Goal: Task Accomplishment & Management: Manage account settings

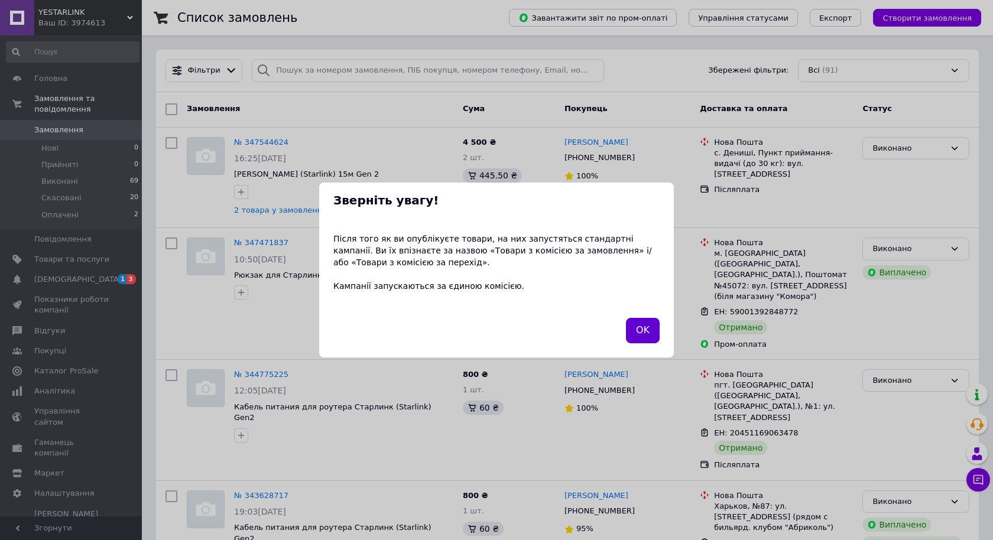
click at [636, 326] on button "OK" at bounding box center [643, 330] width 34 height 25
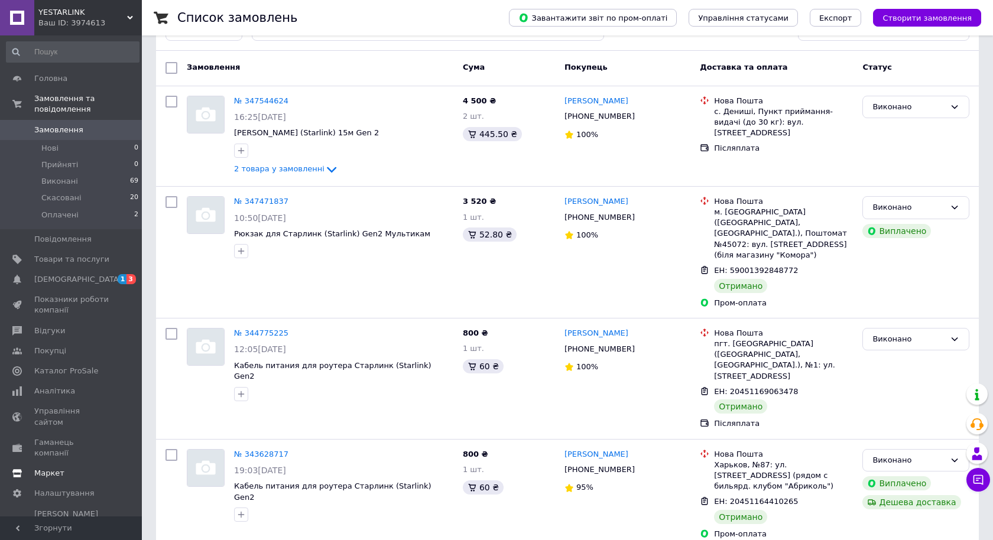
scroll to position [54, 0]
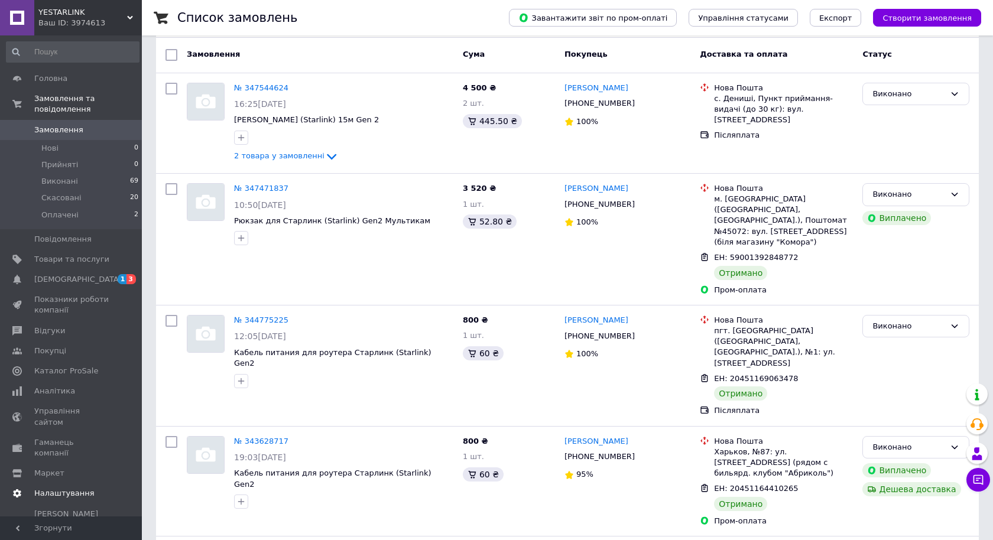
click at [77, 483] on link "Налаштування" at bounding box center [72, 493] width 145 height 20
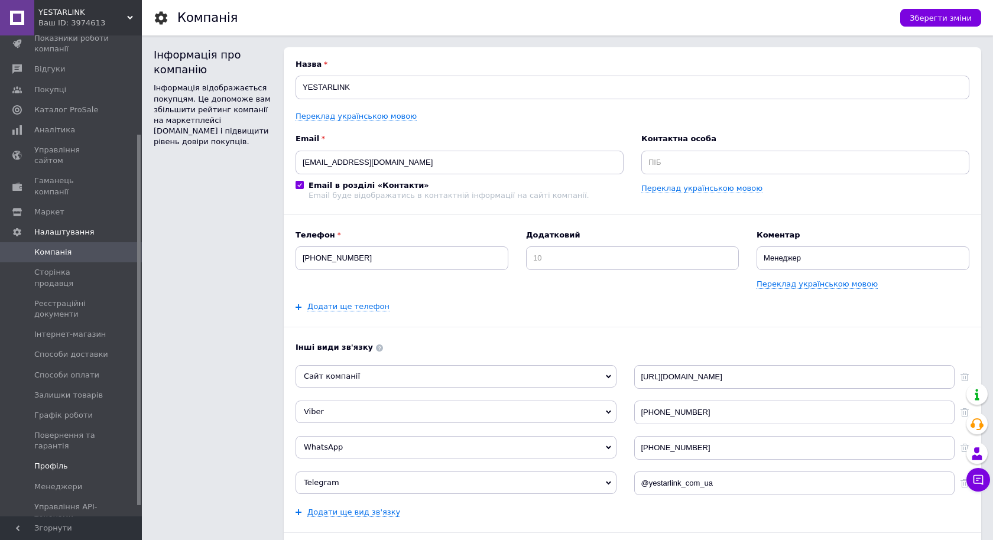
scroll to position [141, 0]
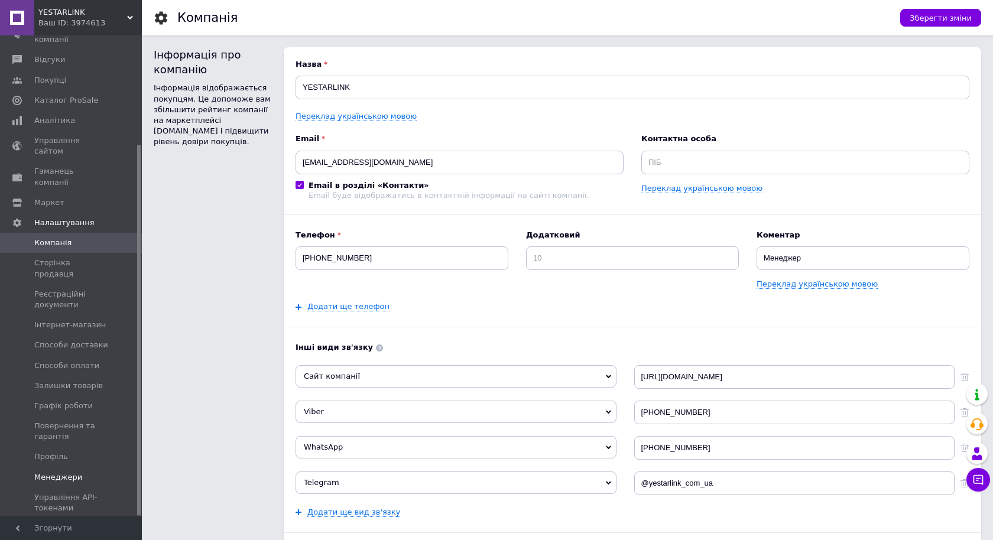
click at [73, 472] on span "Менеджери" at bounding box center [58, 477] width 48 height 11
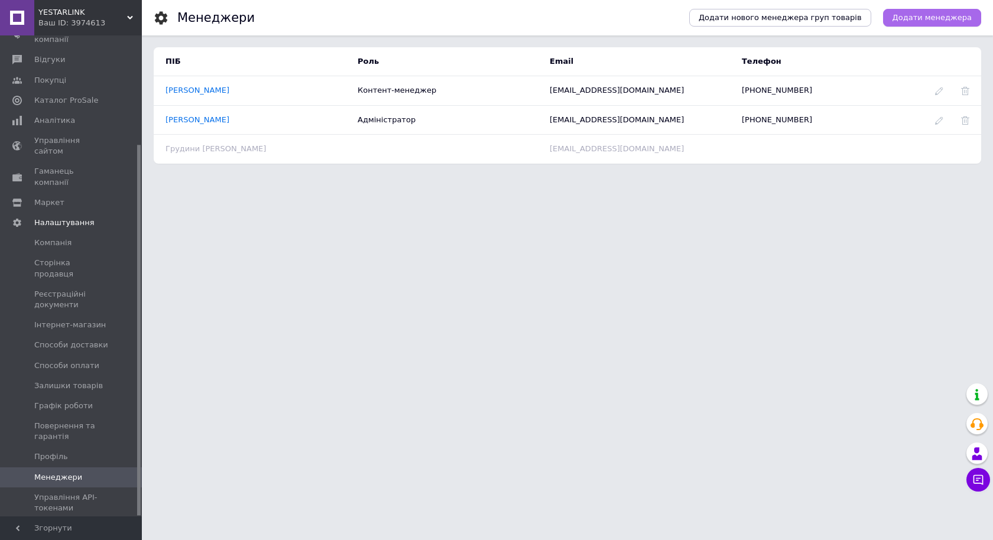
click at [942, 13] on span "Додати менеджера" at bounding box center [931, 17] width 79 height 11
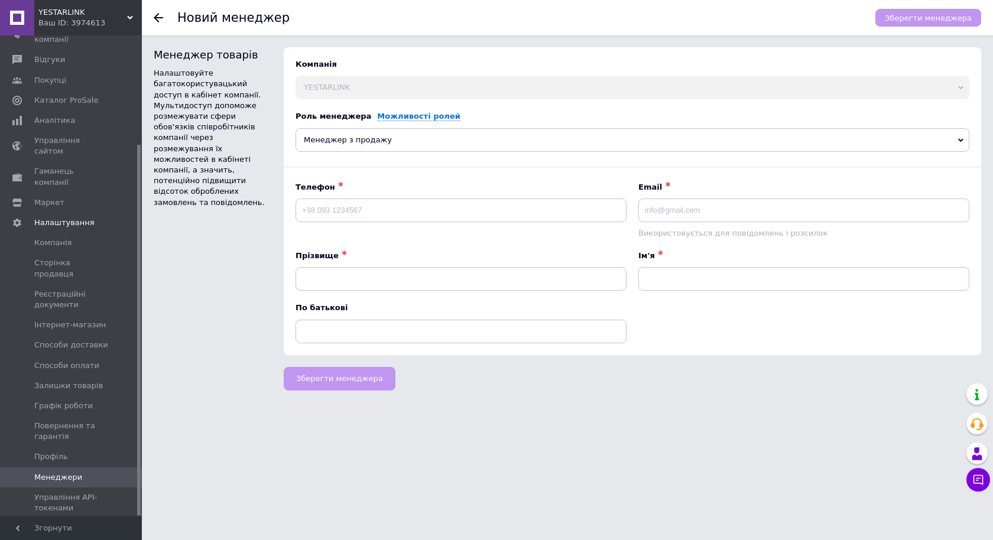
click at [395, 144] on span "Менеджер з продажу" at bounding box center [633, 140] width 674 height 24
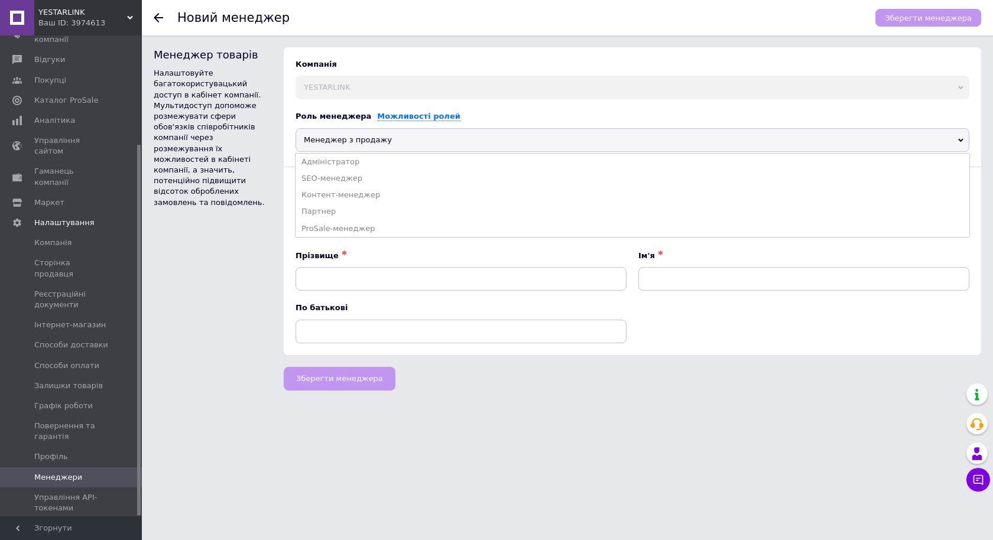
click at [395, 144] on span "Менеджер з продажу" at bounding box center [633, 140] width 674 height 24
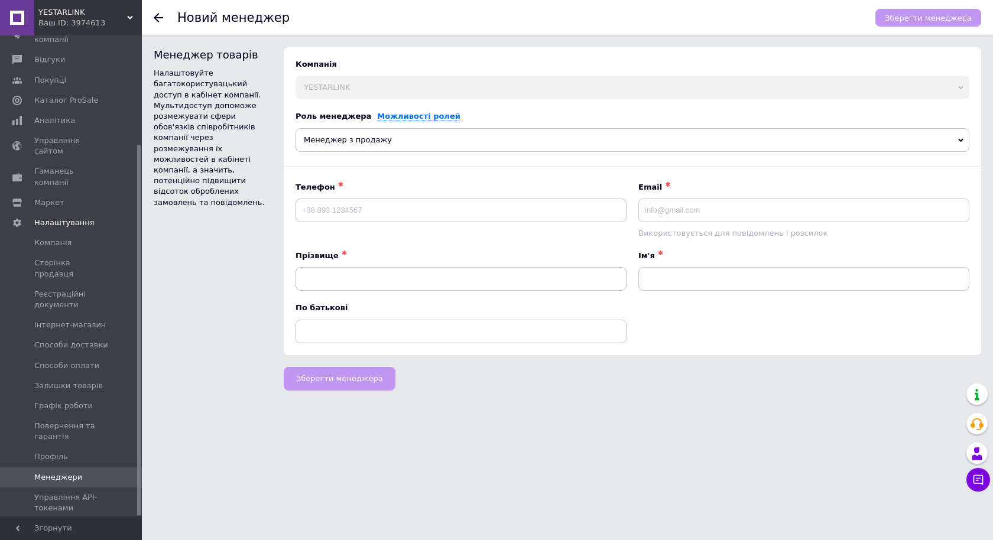
click at [395, 144] on span "Менеджер з продажу" at bounding box center [633, 140] width 674 height 24
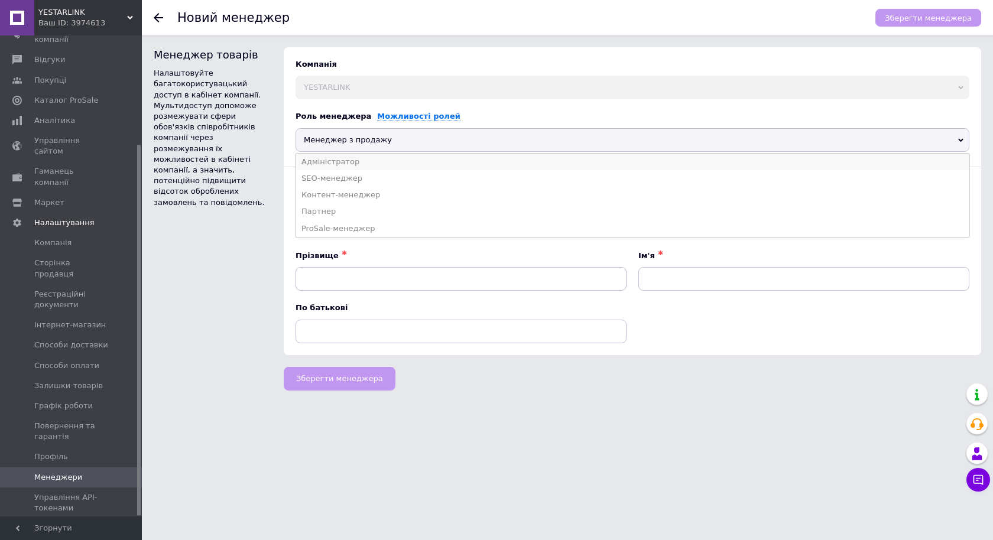
click at [371, 161] on li "Адміністратор" at bounding box center [633, 162] width 674 height 17
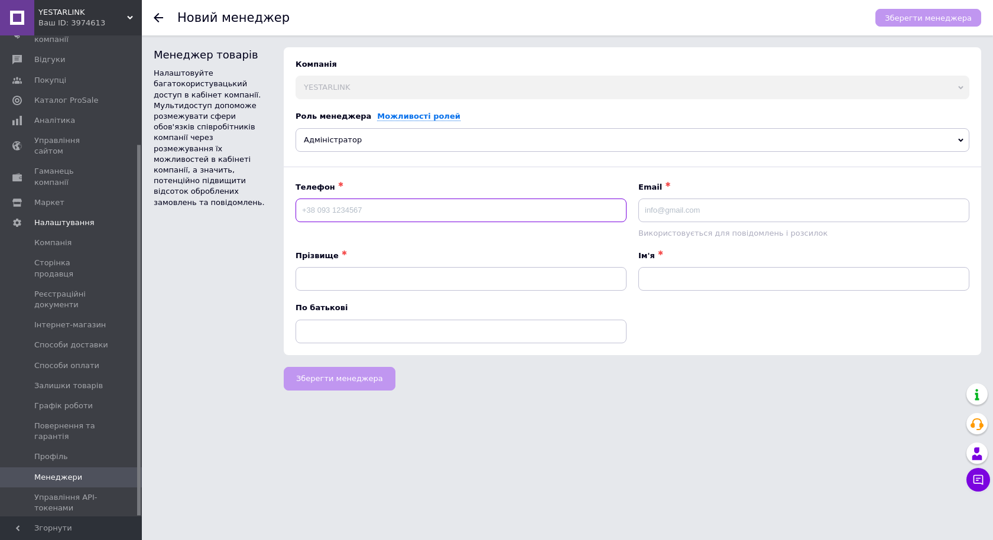
click at [326, 209] on input at bounding box center [461, 211] width 331 height 24
paste input "[PHONE_NUMBER]"
type input "[PHONE_NUMBER]"
click at [414, 277] on input at bounding box center [461, 279] width 331 height 24
click at [651, 273] on input at bounding box center [803, 279] width 331 height 24
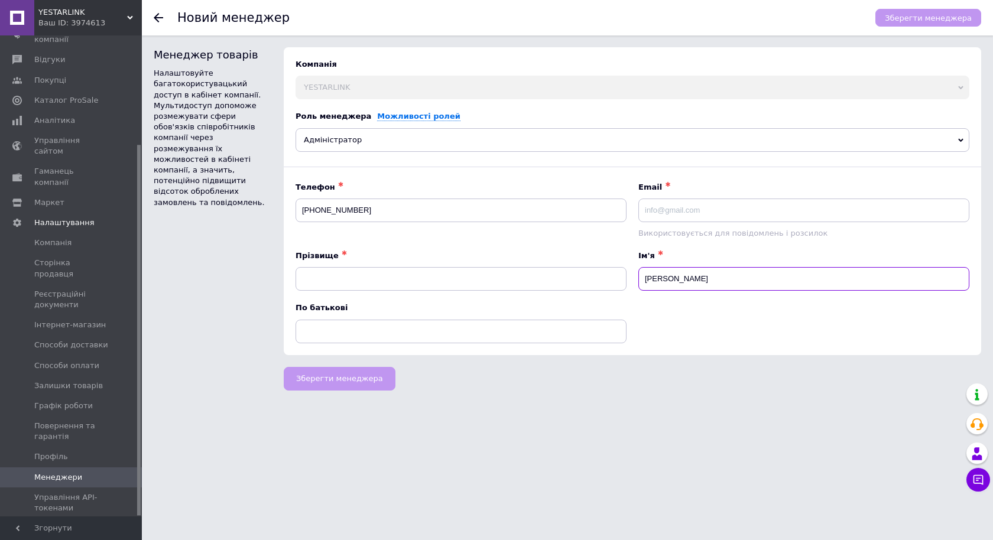
type input "[PERSON_NAME]"
click at [526, 280] on input at bounding box center [461, 279] width 331 height 24
type input "С"
type input "[PERSON_NAME]"
click at [579, 258] on div "Прізвище ✱" at bounding box center [461, 256] width 331 height 11
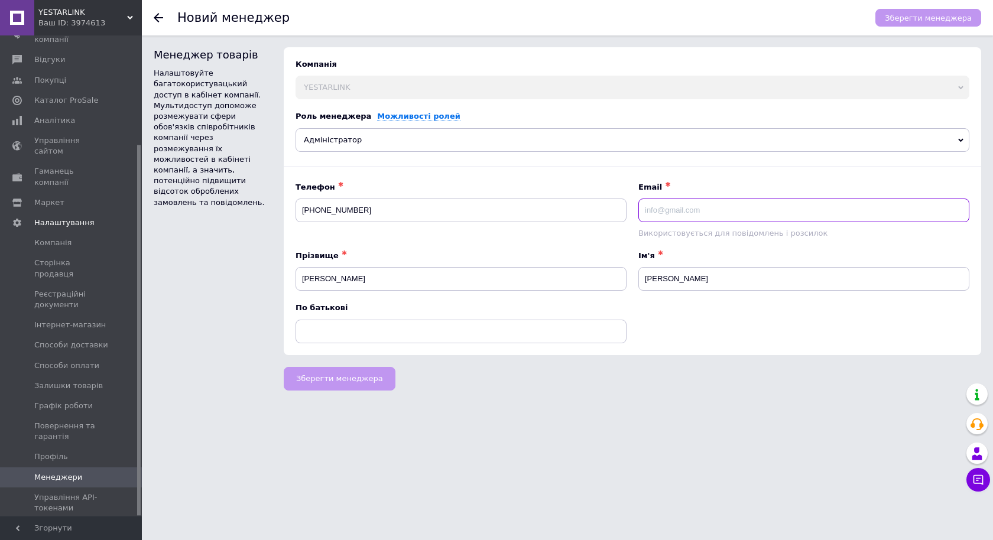
click at [693, 208] on input at bounding box center [803, 211] width 331 height 24
paste input "[EMAIL_ADDRESS][DOMAIN_NAME]"
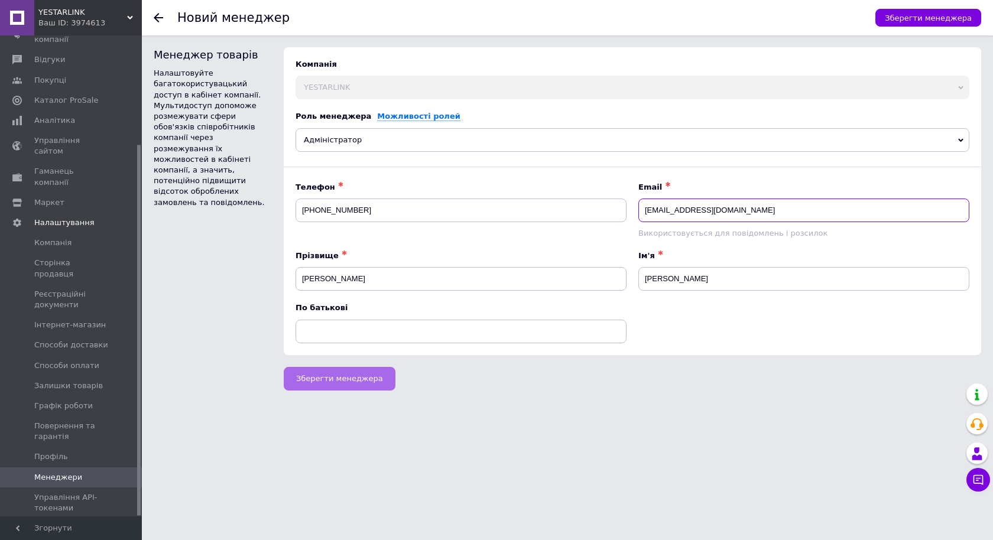
type input "[EMAIL_ADDRESS][DOMAIN_NAME]"
click at [332, 378] on span "Зберегти менеджера" at bounding box center [339, 378] width 87 height 9
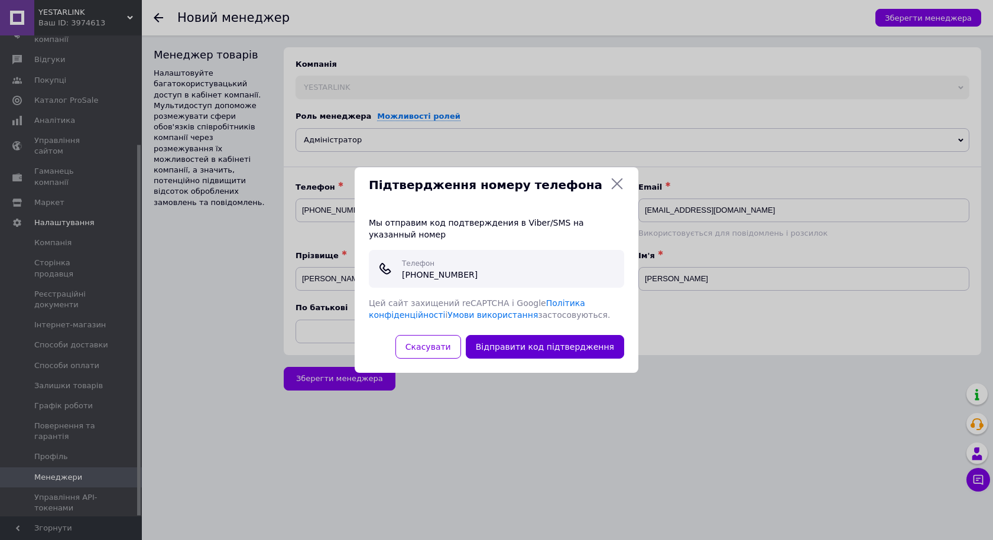
click at [559, 342] on button "Відправити код підтвердження" at bounding box center [545, 347] width 158 height 24
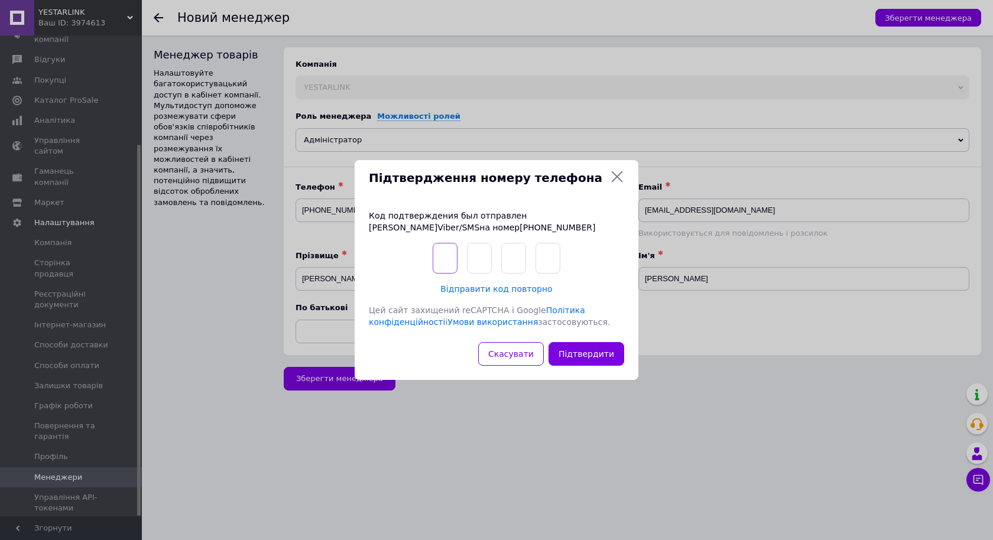
click at [442, 264] on input "text" at bounding box center [445, 258] width 25 height 31
click at [506, 293] on span "Відправити код повторно" at bounding box center [496, 288] width 112 height 9
click at [436, 262] on input "text" at bounding box center [445, 258] width 25 height 31
click at [443, 259] on input "text" at bounding box center [445, 258] width 25 height 31
type input "4"
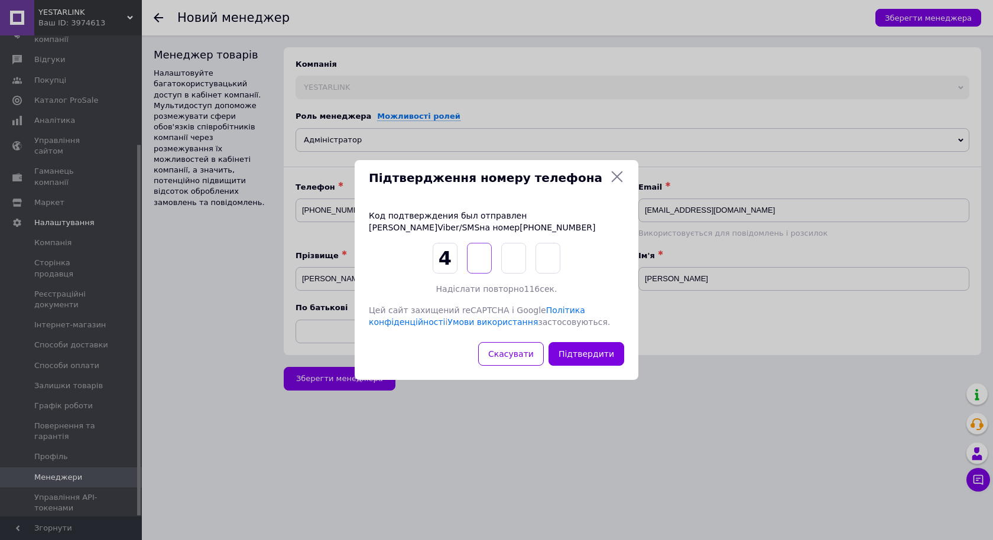
type input "1"
type input "5"
type input "1"
click at [579, 357] on button "Підтвердити" at bounding box center [586, 354] width 76 height 24
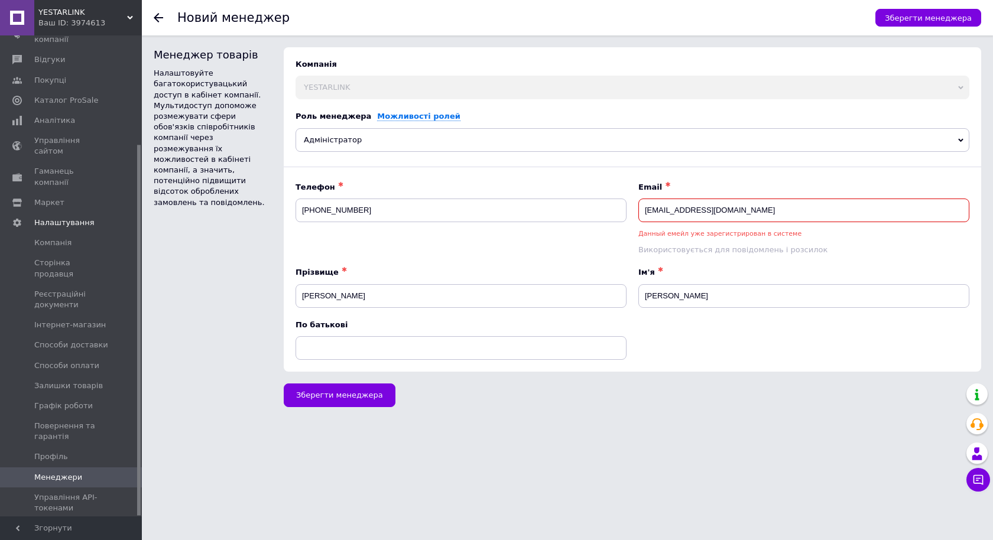
click at [674, 207] on input "[EMAIL_ADDRESS][DOMAIN_NAME]" at bounding box center [803, 211] width 331 height 24
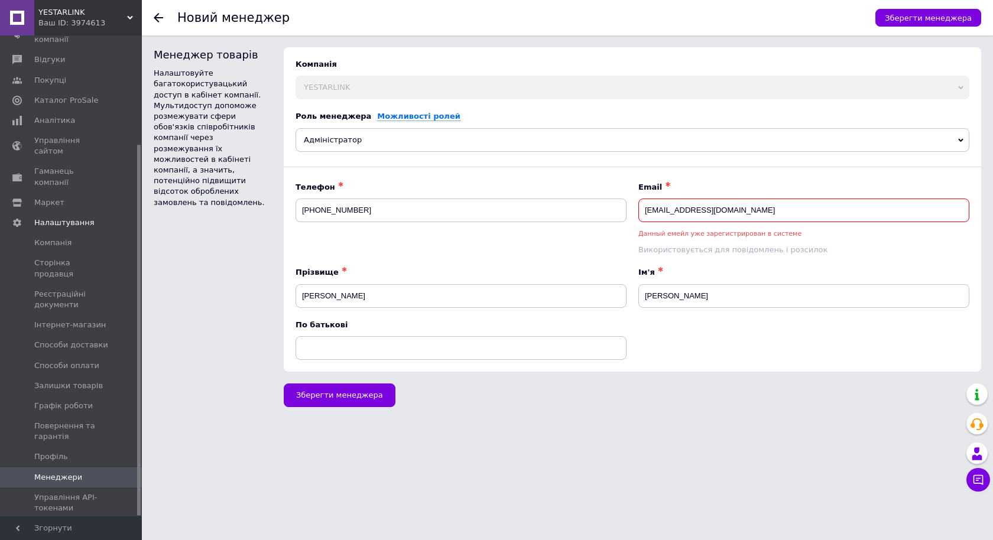
paste input "[EMAIL_ADDRESS]"
type input "[EMAIL_ADDRESS][DOMAIN_NAME]"
click at [324, 391] on span "Зберегти менеджера" at bounding box center [339, 395] width 87 height 9
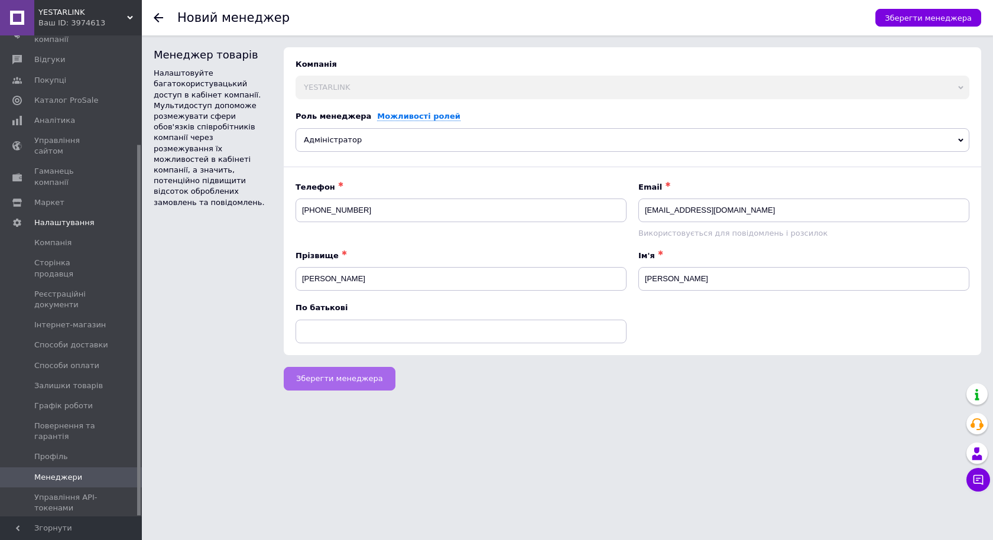
click at [348, 377] on span "Зберегти менеджера" at bounding box center [339, 378] width 87 height 9
click at [344, 374] on span "Зберегти менеджера" at bounding box center [339, 378] width 87 height 9
click at [332, 374] on span "Зберегти менеджера" at bounding box center [339, 378] width 87 height 9
click at [930, 22] on span "Зберегти менеджера" at bounding box center [928, 18] width 87 height 9
